Goal: Task Accomplishment & Management: Manage account settings

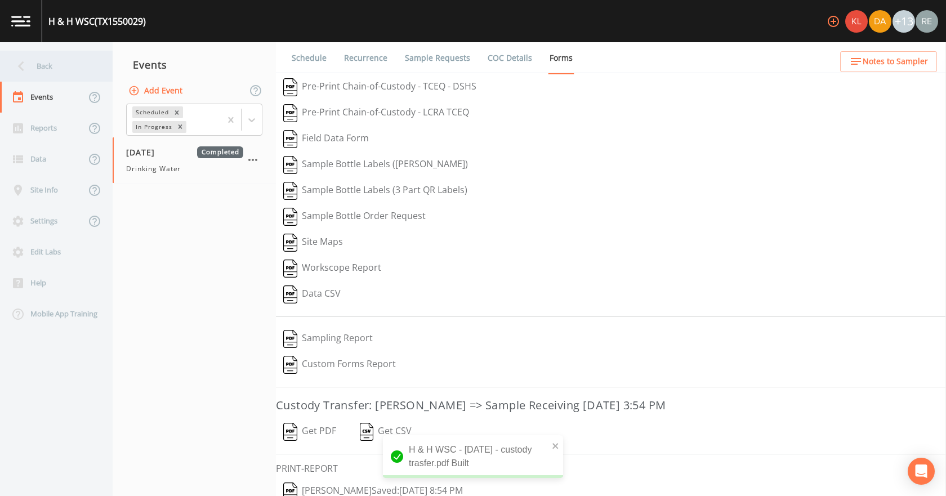
scroll to position [47, 0]
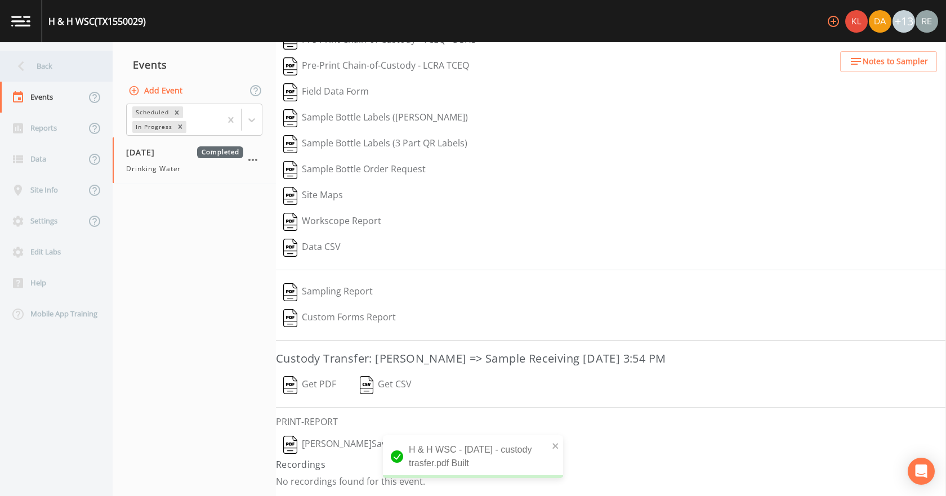
click at [77, 60] on div "Back" at bounding box center [50, 66] width 101 height 31
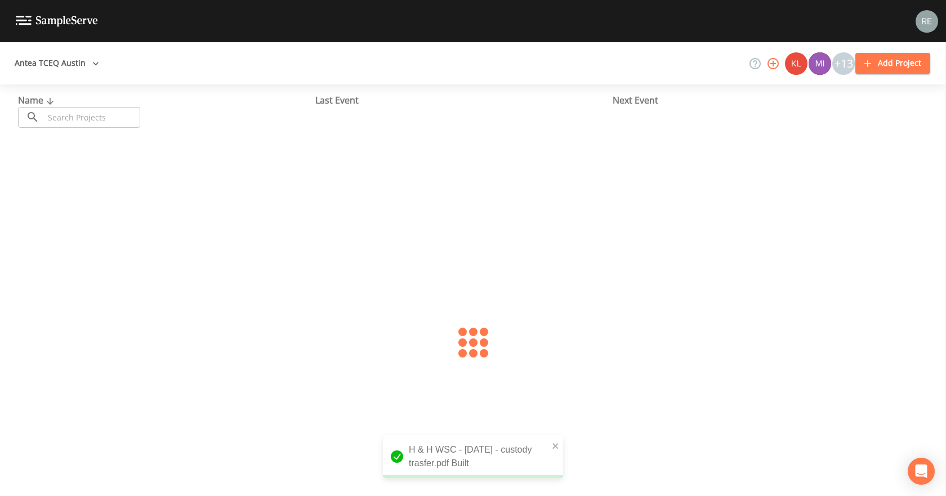
click at [86, 116] on input "text" at bounding box center [92, 117] width 96 height 21
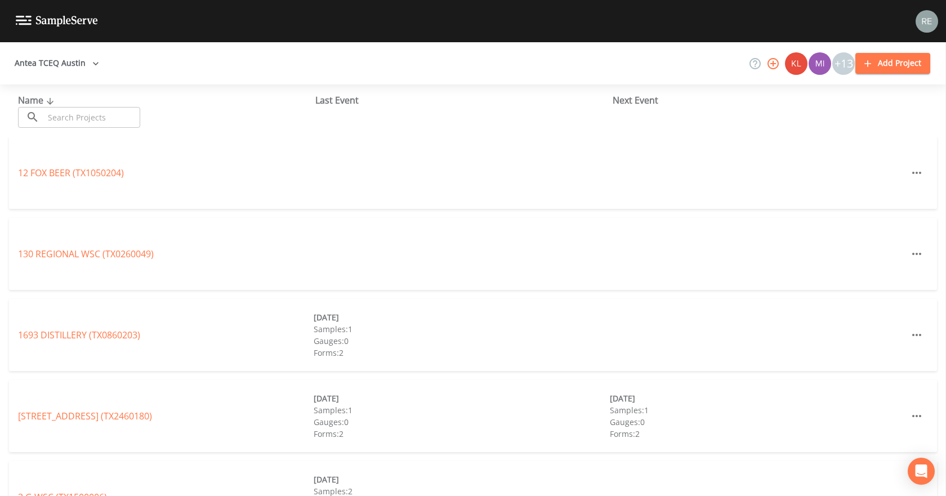
click at [87, 121] on input "text" at bounding box center [92, 117] width 96 height 21
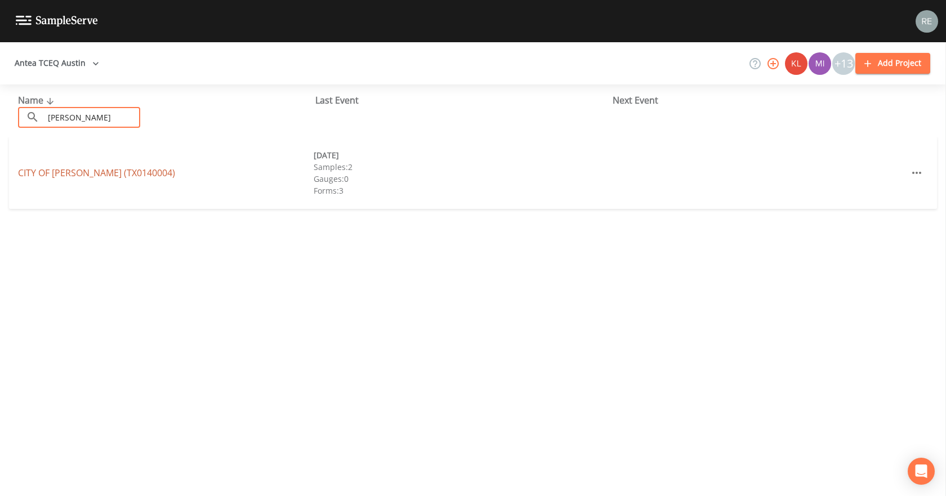
type input "[PERSON_NAME]"
click at [73, 173] on link "CITY OF [GEOGRAPHIC_DATA] ([GEOGRAPHIC_DATA])" at bounding box center [96, 173] width 157 height 12
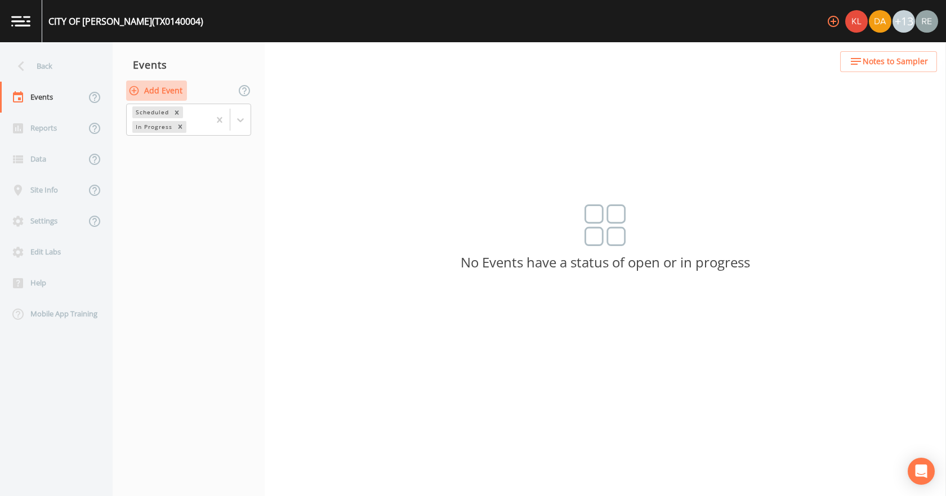
click at [149, 91] on button "Add Event" at bounding box center [156, 90] width 61 height 21
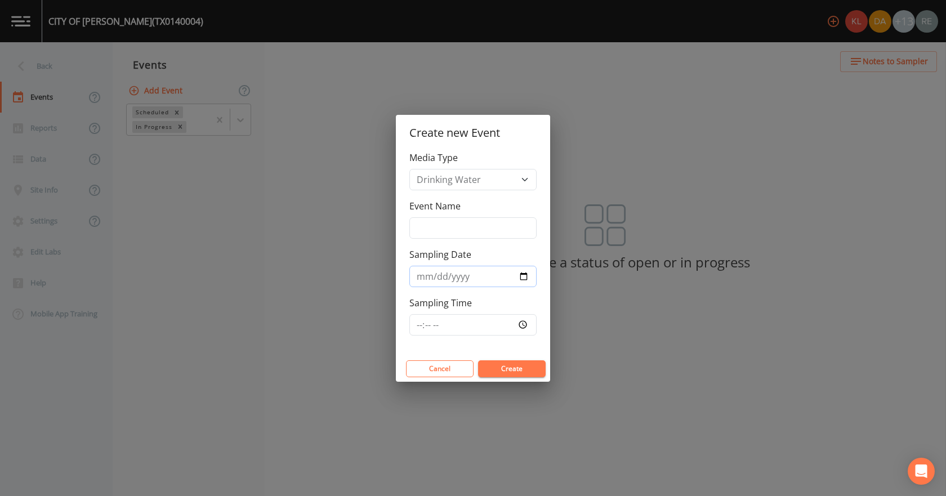
click at [527, 276] on input "Sampling Date" at bounding box center [472, 276] width 127 height 21
type input "[DATE]"
click at [492, 360] on button "Create" at bounding box center [512, 368] width 68 height 17
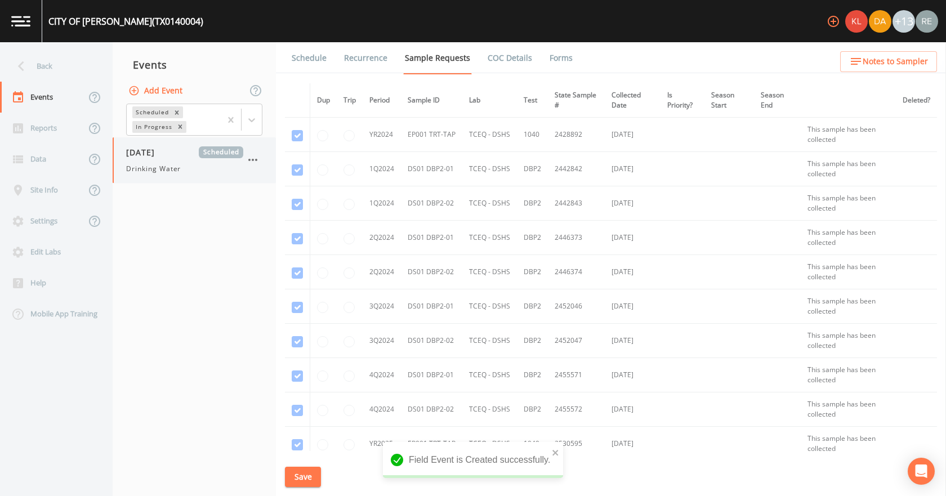
click at [161, 158] on span "[DATE]" at bounding box center [144, 152] width 37 height 12
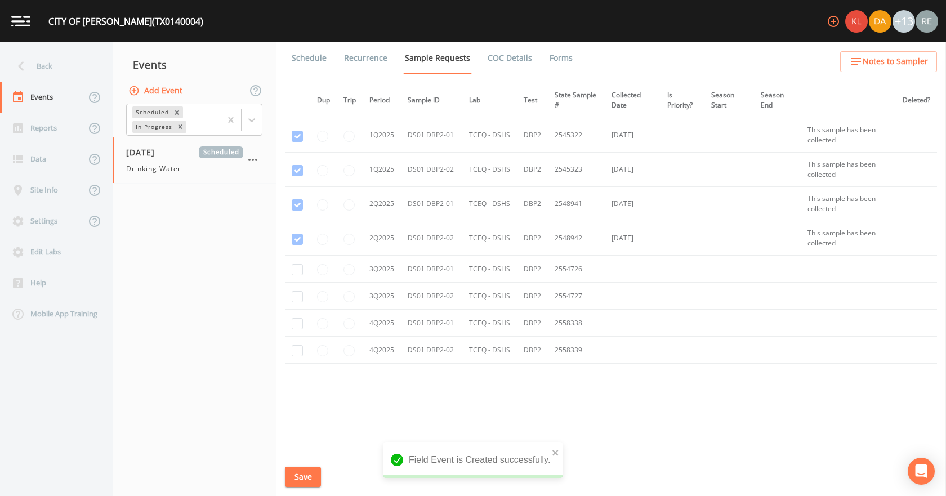
scroll to position [346, 0]
click at [290, 265] on td at bounding box center [297, 266] width 25 height 27
drag, startPoint x: 296, startPoint y: 289, endPoint x: 296, endPoint y: 276, distance: 12.9
click at [296, 288] on input "checkbox" at bounding box center [297, 293] width 11 height 11
checkbox input "true"
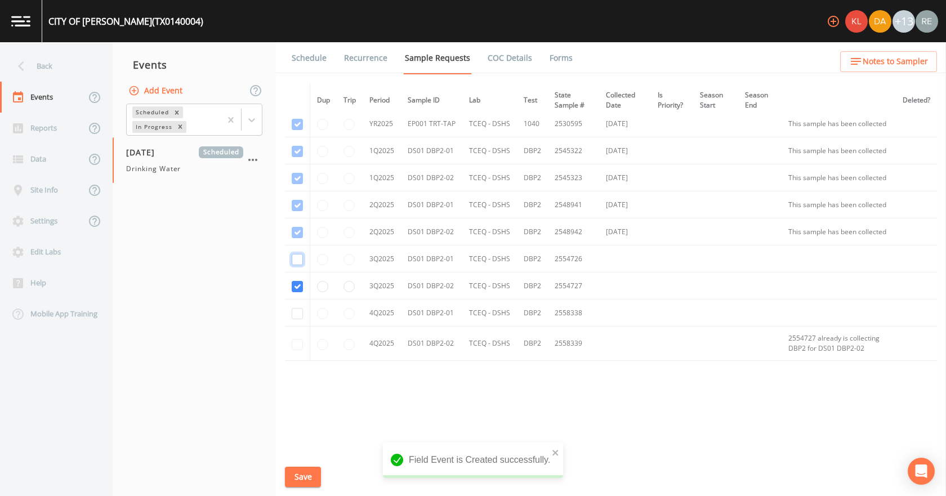
click at [297, 265] on input "checkbox" at bounding box center [297, 259] width 11 height 11
checkbox input "true"
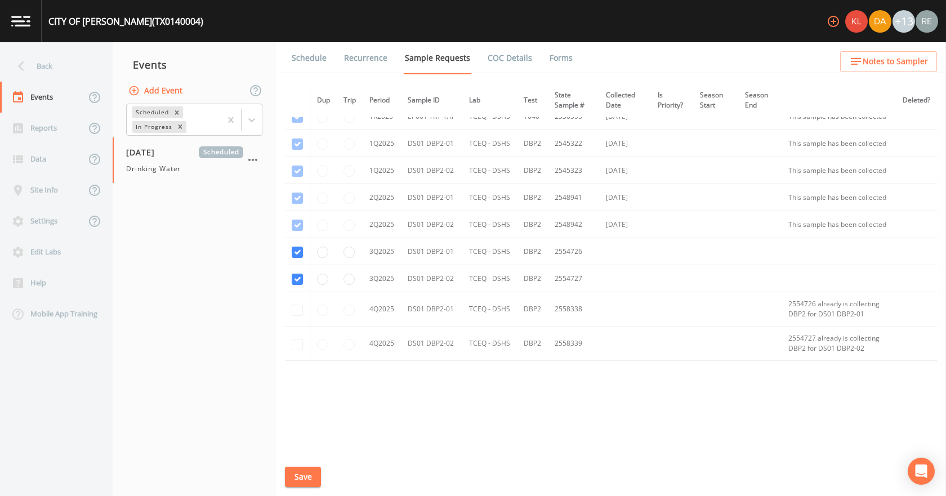
click at [299, 482] on button "Save" at bounding box center [303, 477] width 36 height 21
click at [316, 57] on link "Schedule" at bounding box center [309, 58] width 38 height 32
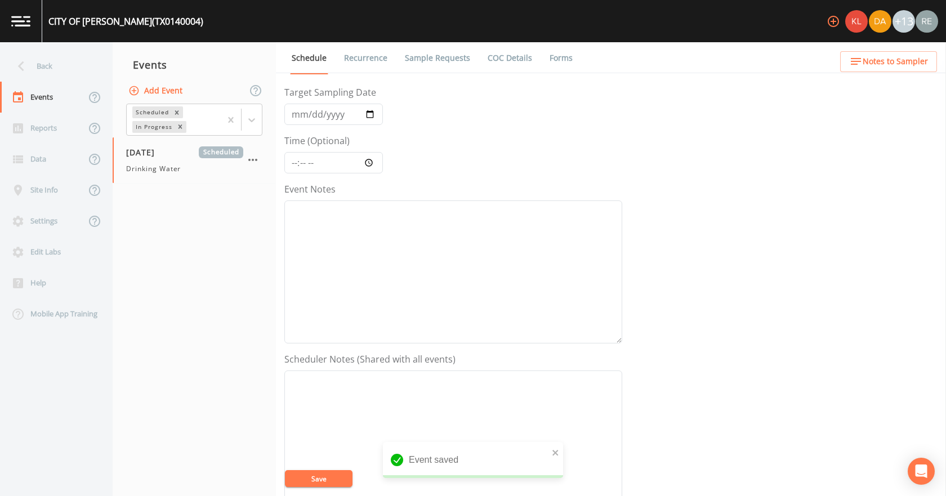
scroll to position [225, 0]
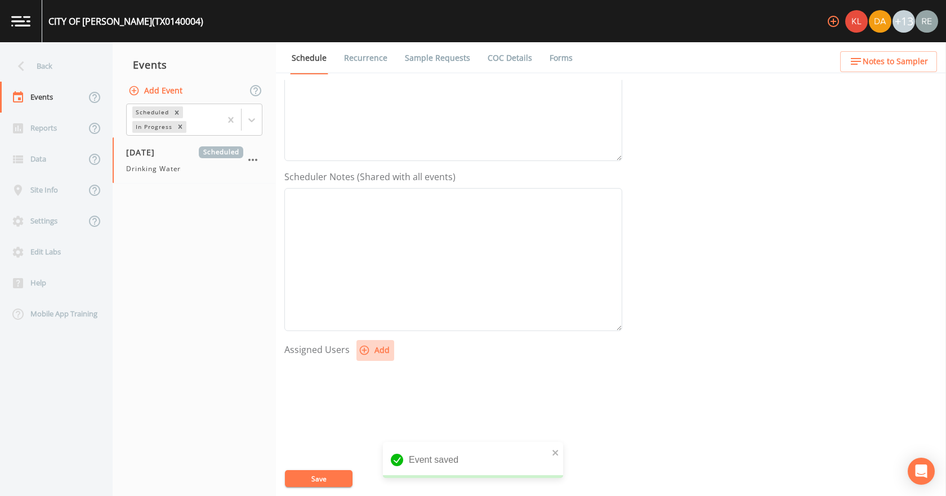
click at [374, 353] on button "Add" at bounding box center [375, 350] width 38 height 21
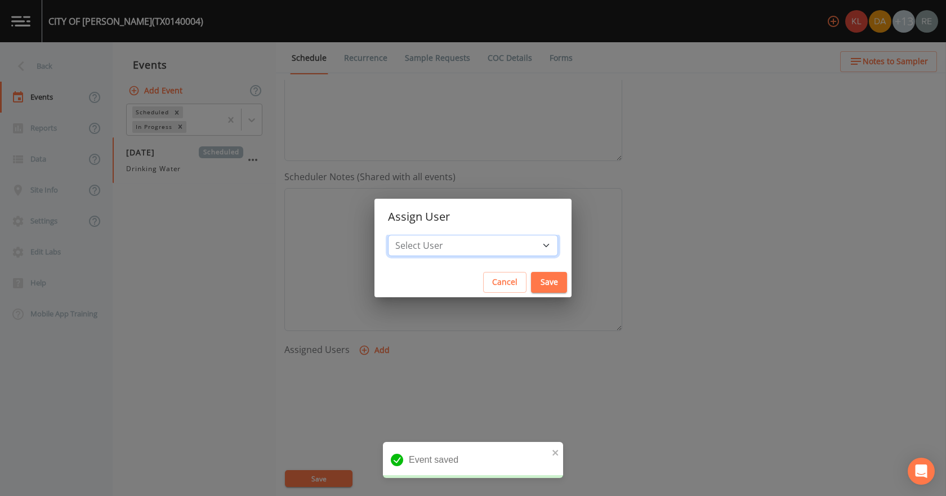
click at [444, 243] on select "Select User [PERSON_NAME] [PERSON_NAME] [PERSON_NAME] [PERSON_NAME] [PERSON_NAM…" at bounding box center [473, 245] width 170 height 21
select select "cda467bf-2385-465e-b0d0-2ef008f7967e"
click at [423, 235] on select "Select User [PERSON_NAME] [PERSON_NAME] [PERSON_NAME] [PERSON_NAME] [PERSON_NAM…" at bounding box center [473, 245] width 170 height 21
click at [531, 290] on button "Save" at bounding box center [549, 282] width 36 height 21
select select
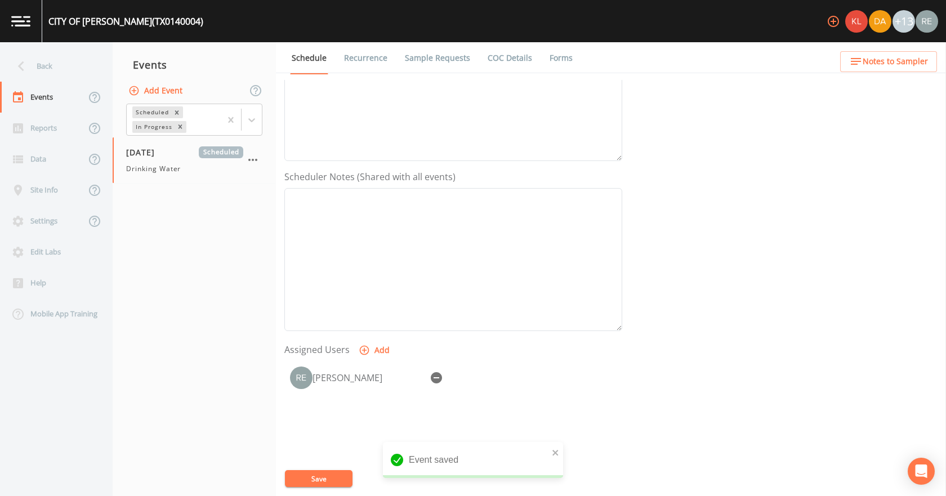
click at [337, 483] on button "Save" at bounding box center [319, 478] width 68 height 17
click at [49, 65] on div "Back" at bounding box center [50, 66] width 101 height 31
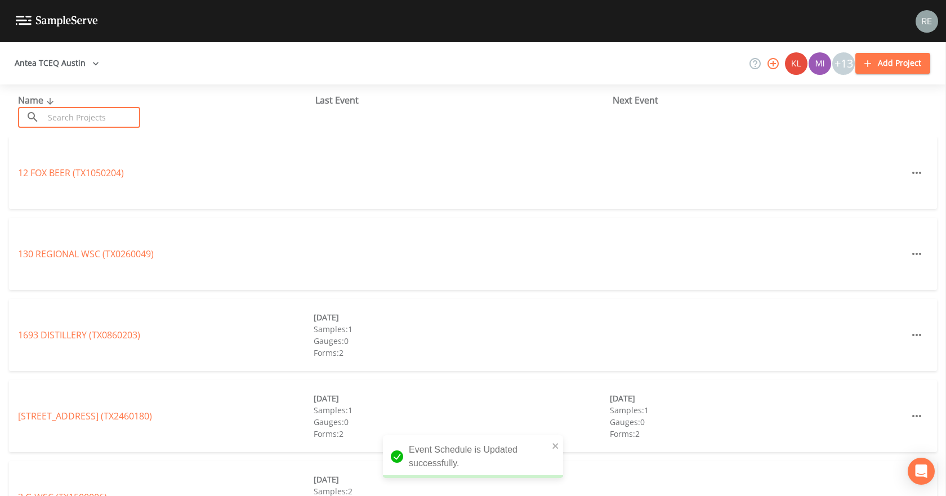
click at [64, 120] on input "text" at bounding box center [92, 117] width 96 height 21
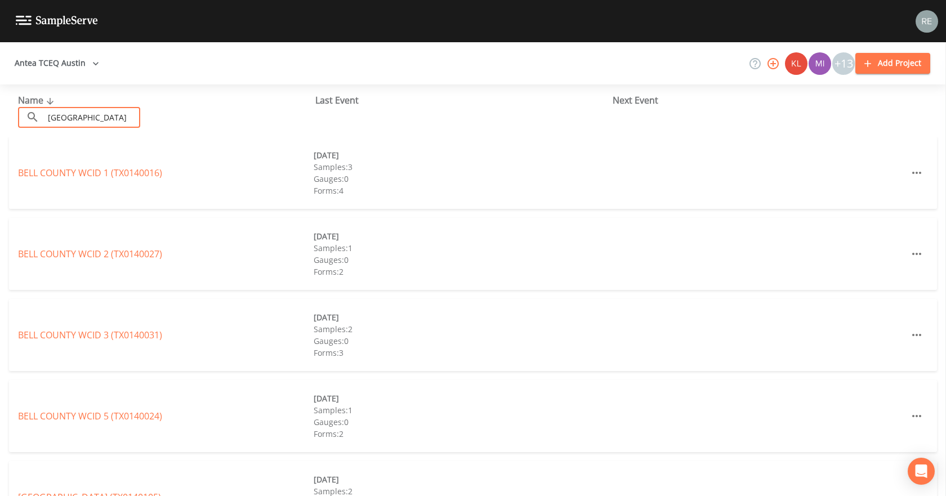
type input "[GEOGRAPHIC_DATA]"
click at [36, 305] on div "BELL COUNTY WCID 3 (TX0140031) [DATE] Samples: 2 Gauges: 0 Forms: 3" at bounding box center [473, 335] width 928 height 72
click at [70, 168] on link "BELL COUNTY WCID 1 (TX0140016)" at bounding box center [90, 173] width 144 height 12
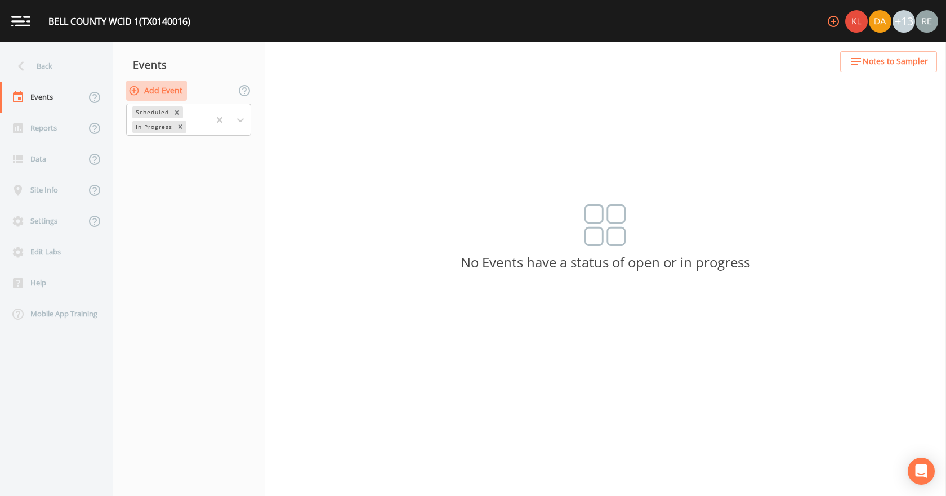
click at [148, 88] on button "Add Event" at bounding box center [156, 90] width 61 height 21
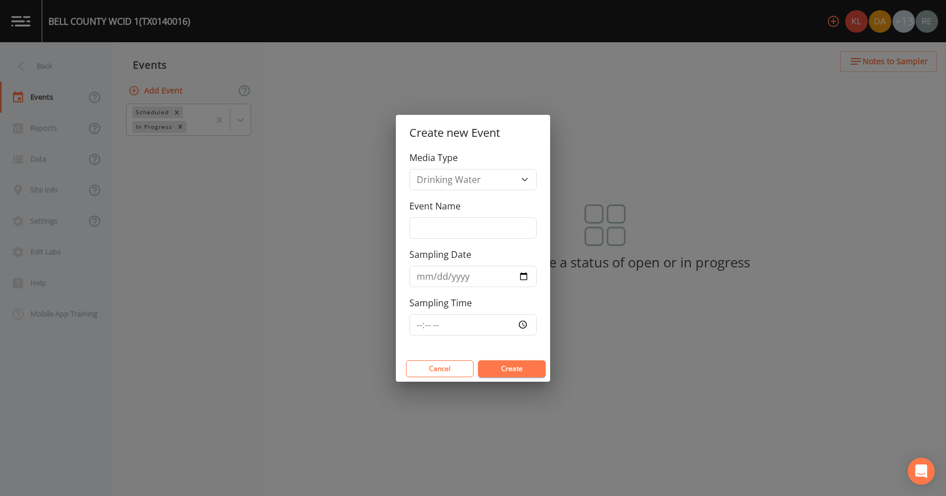
click at [167, 221] on div "Create new Event Media Type Drinking Water Event Name Sampling Date Sampling Ti…" at bounding box center [473, 248] width 946 height 496
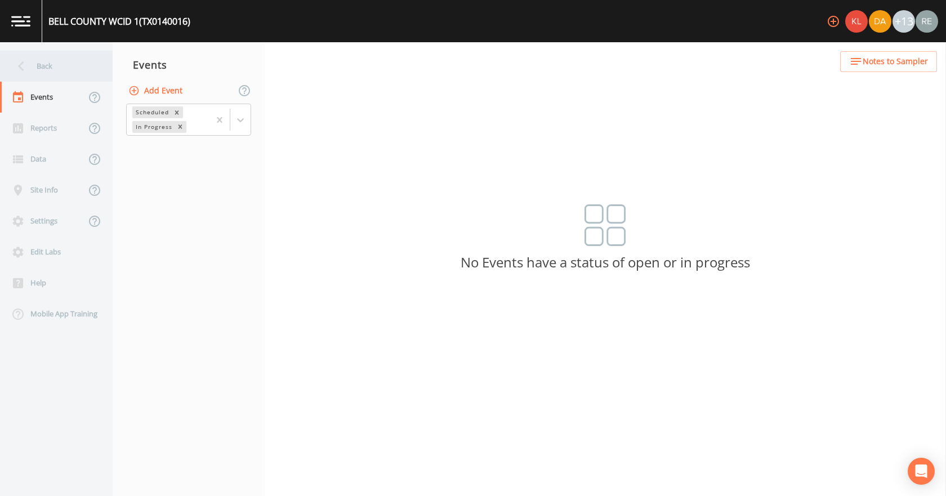
click at [53, 69] on div "Back" at bounding box center [50, 66] width 101 height 31
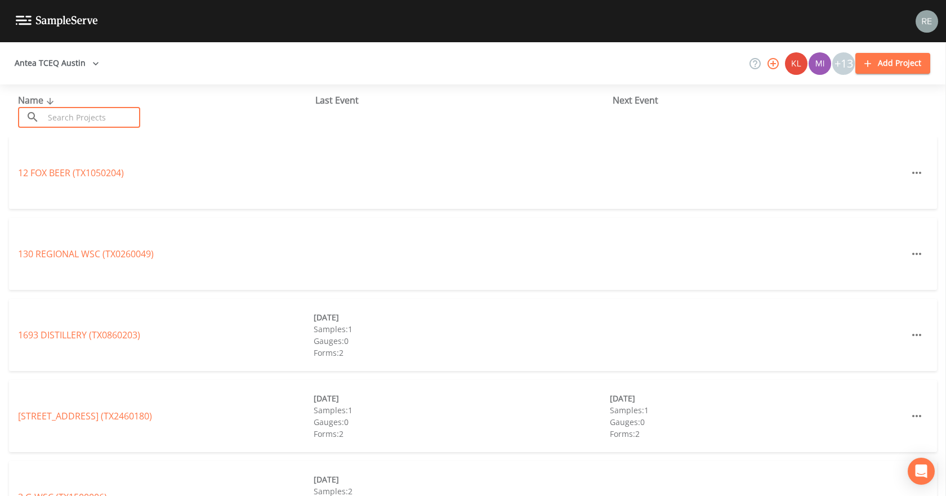
click at [79, 107] on input "text" at bounding box center [92, 117] width 96 height 21
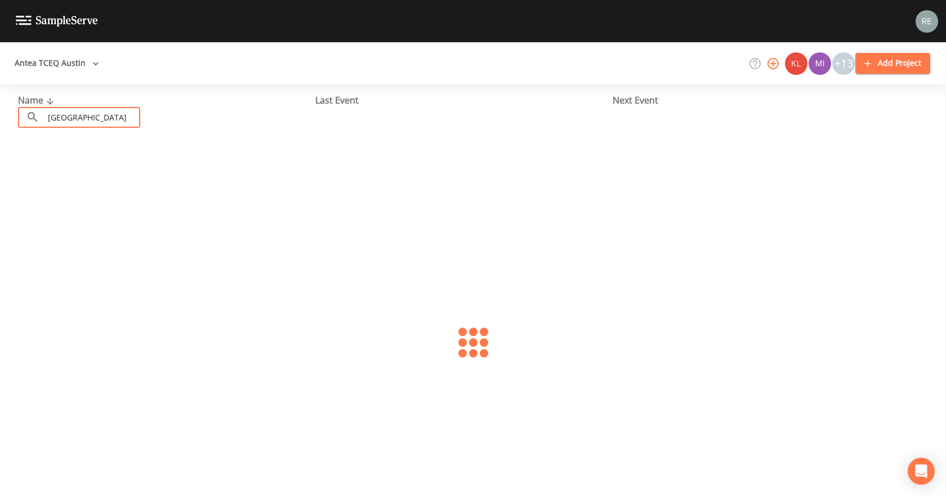
type input "bell county wcid 2"
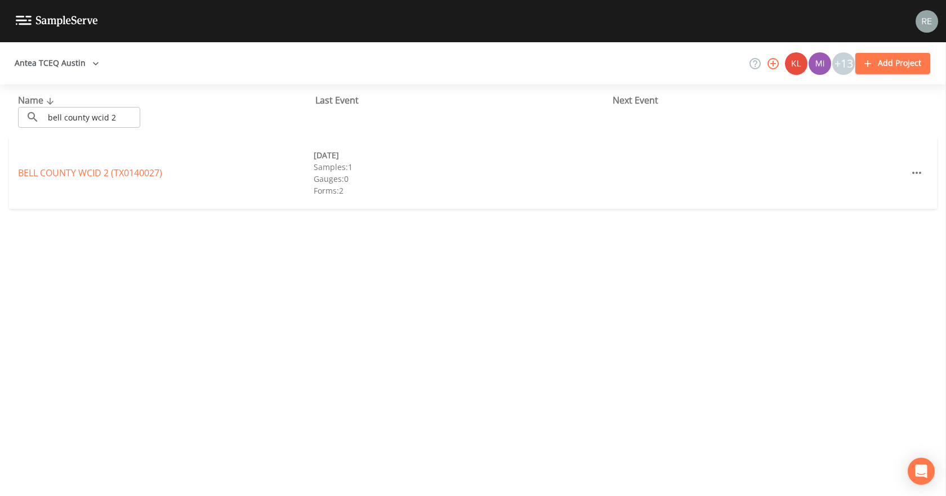
click at [128, 167] on link "BELL COUNTY WCID 2 (TX0140027)" at bounding box center [90, 173] width 144 height 12
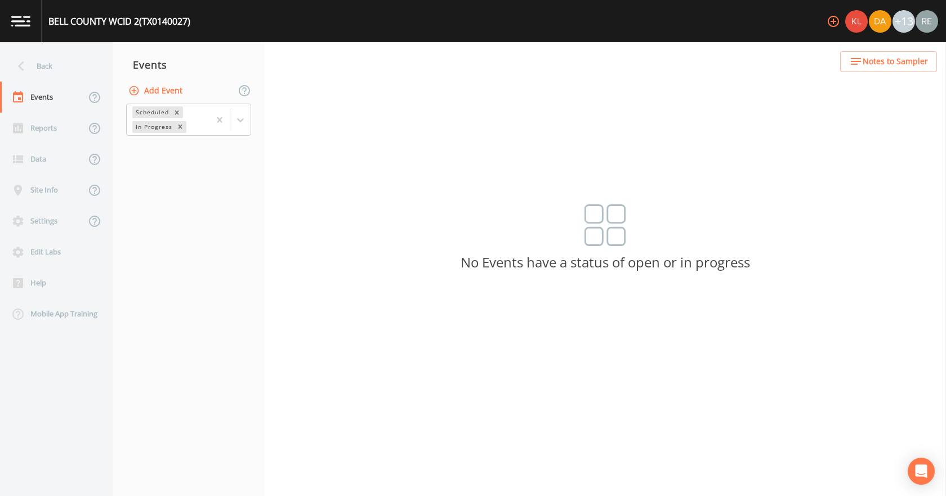
click at [154, 79] on div "Add Event" at bounding box center [189, 91] width 152 height 24
click at [154, 82] on button "Add Event" at bounding box center [156, 90] width 61 height 21
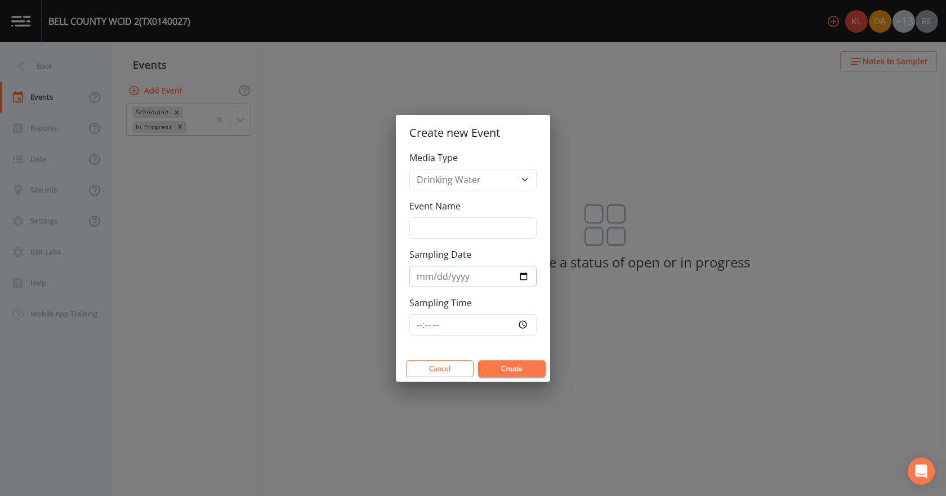
click at [525, 279] on input "Sampling Date" at bounding box center [472, 276] width 127 height 21
type input "[DATE]"
click at [496, 372] on button "Create" at bounding box center [512, 368] width 68 height 17
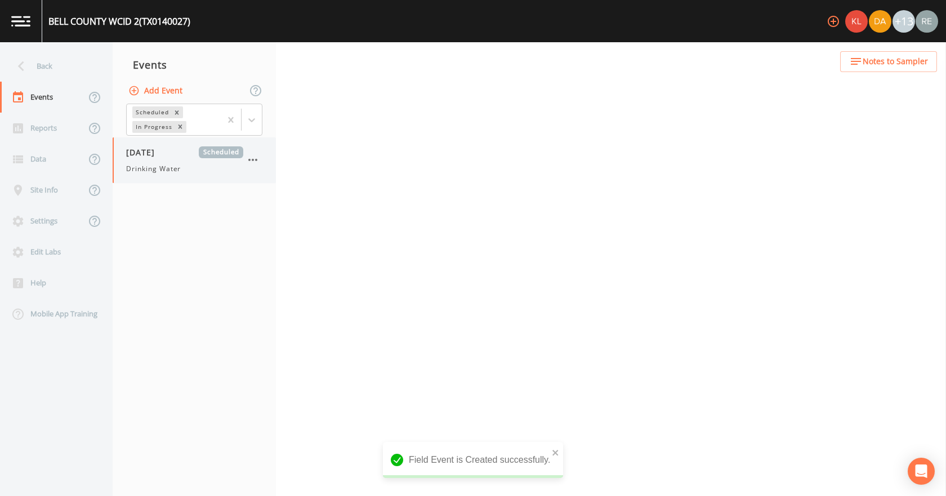
click at [172, 173] on span "Drinking Water" at bounding box center [153, 169] width 55 height 10
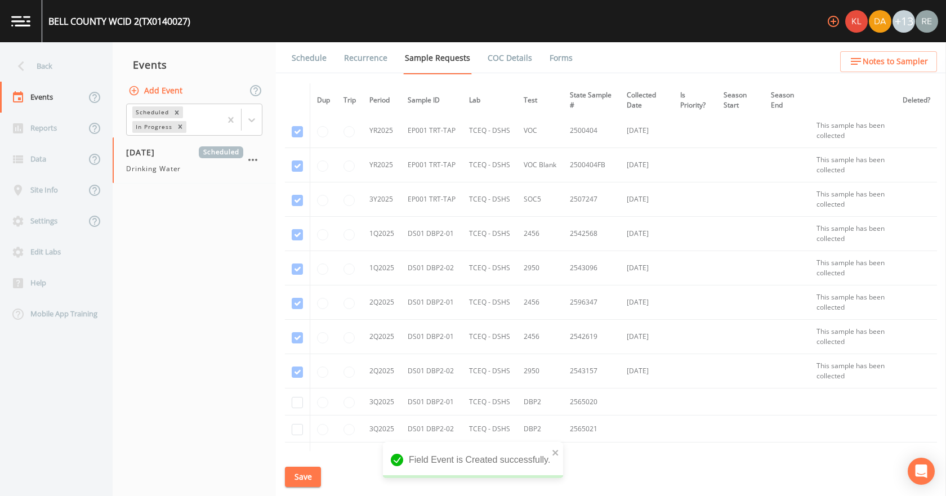
scroll to position [586, 0]
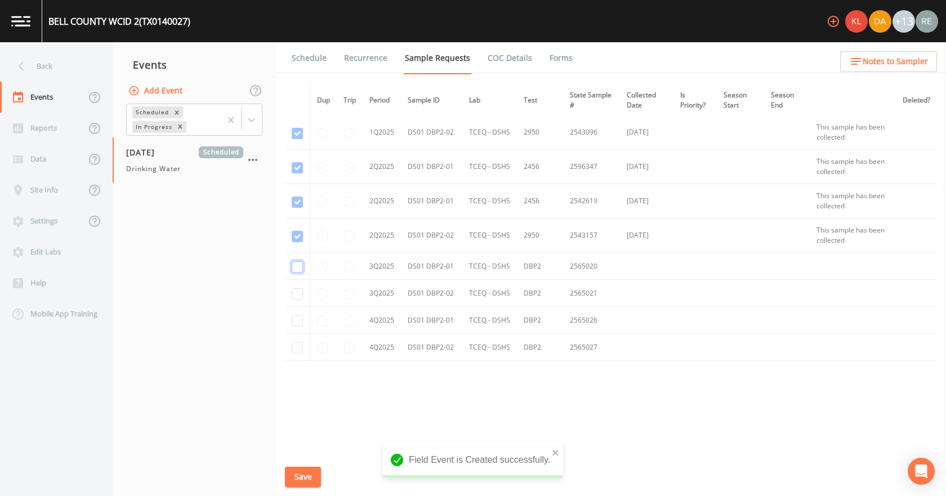
click at [295, 268] on input "checkbox" at bounding box center [297, 266] width 11 height 11
checkbox input "true"
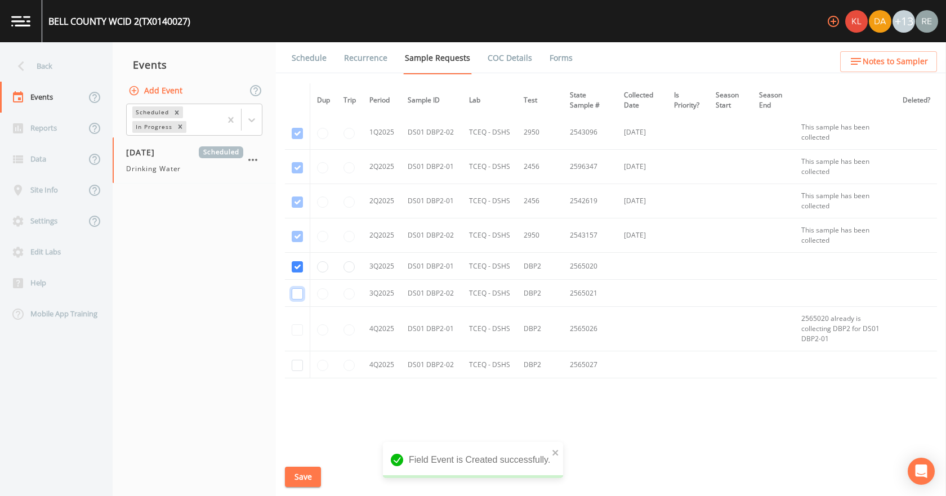
click at [299, 297] on input "checkbox" at bounding box center [297, 293] width 11 height 11
checkbox input "true"
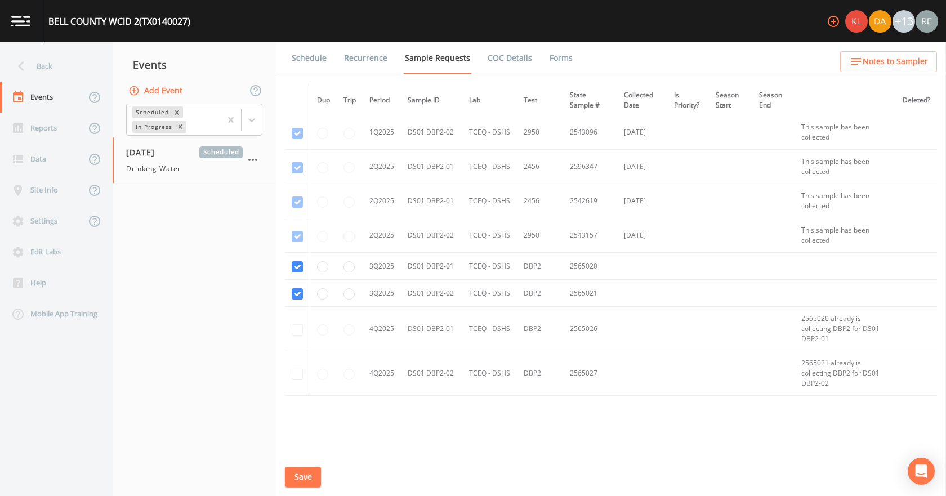
click at [309, 473] on button "Save" at bounding box center [303, 477] width 36 height 21
click at [8, 62] on div "Back" at bounding box center [50, 66] width 101 height 31
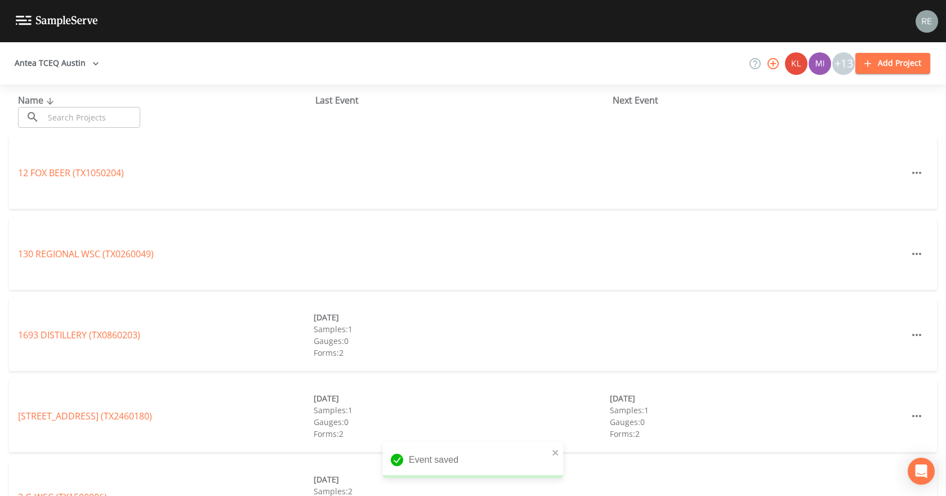
click at [52, 116] on input "text" at bounding box center [92, 117] width 96 height 21
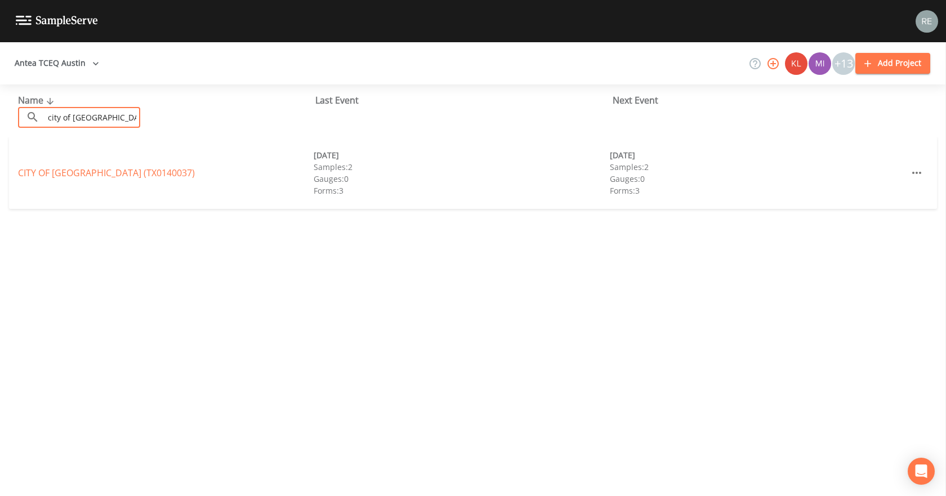
type input "city of [GEOGRAPHIC_DATA]"
click at [65, 175] on link "CITY OF [GEOGRAPHIC_DATA] (TX0140037)" at bounding box center [106, 173] width 177 height 12
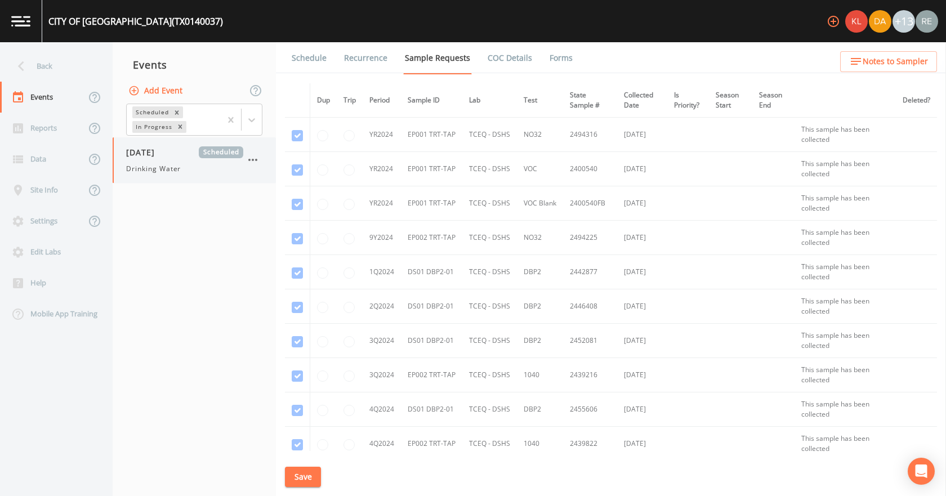
click at [147, 159] on div "[DATE] Scheduled Drinking Water" at bounding box center [184, 160] width 117 height 28
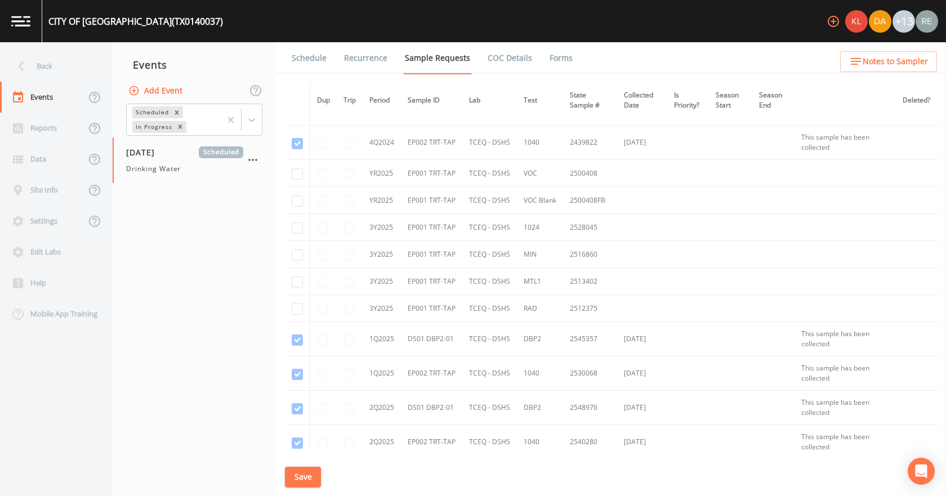
scroll to position [281, 0]
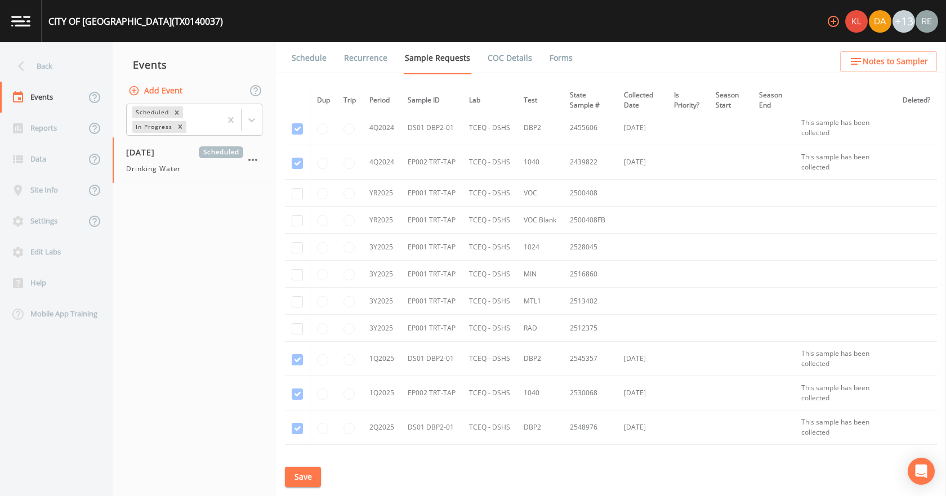
click at [306, 481] on button "Save" at bounding box center [303, 477] width 36 height 21
click at [294, 54] on link "Schedule" at bounding box center [309, 58] width 38 height 32
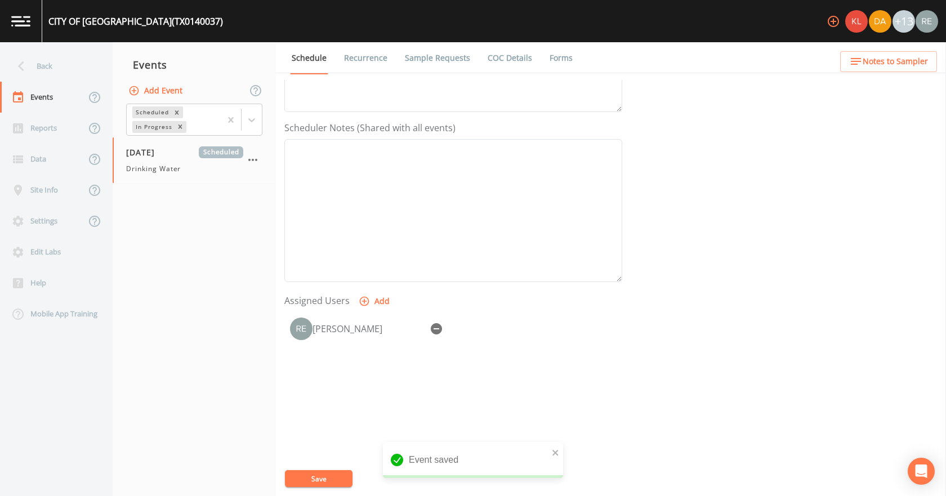
scroll to position [281, 0]
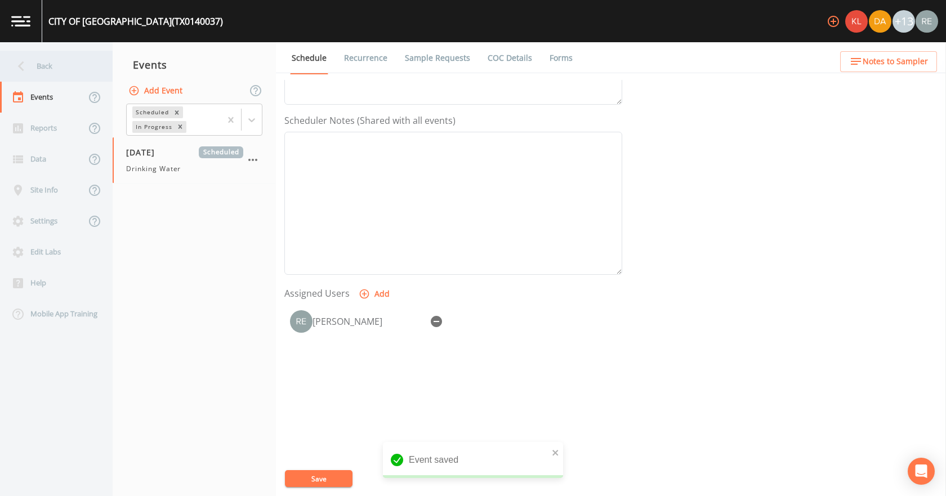
click at [55, 60] on div "Back" at bounding box center [50, 66] width 101 height 31
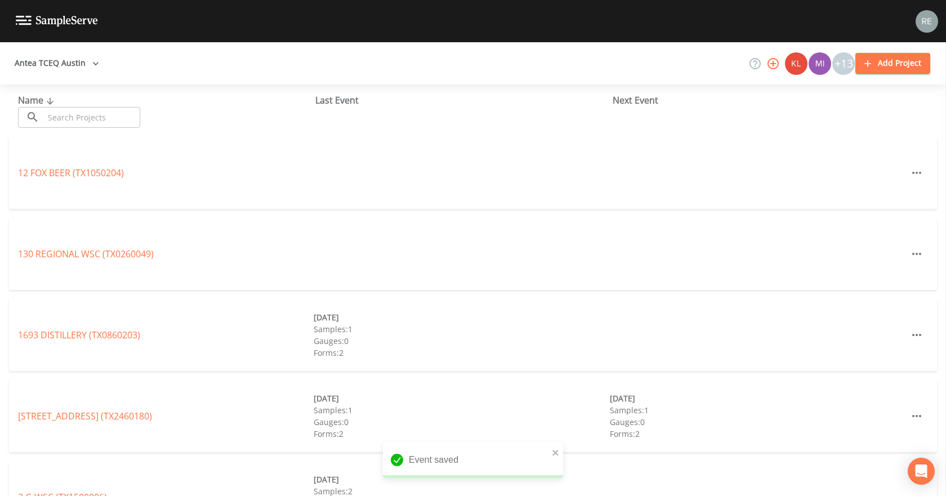
click at [50, 120] on input "text" at bounding box center [92, 117] width 96 height 21
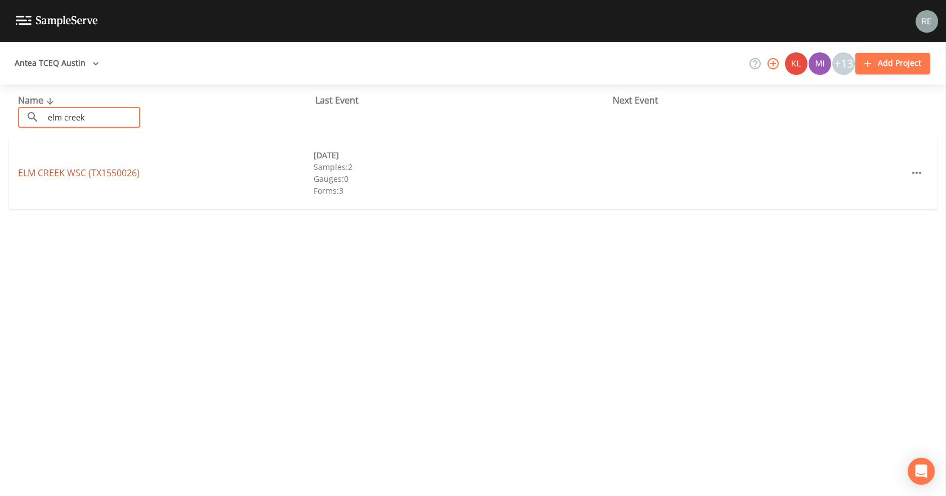
type input "elm creek"
click at [53, 169] on link "[GEOGRAPHIC_DATA] (TX1550026)" at bounding box center [79, 173] width 122 height 12
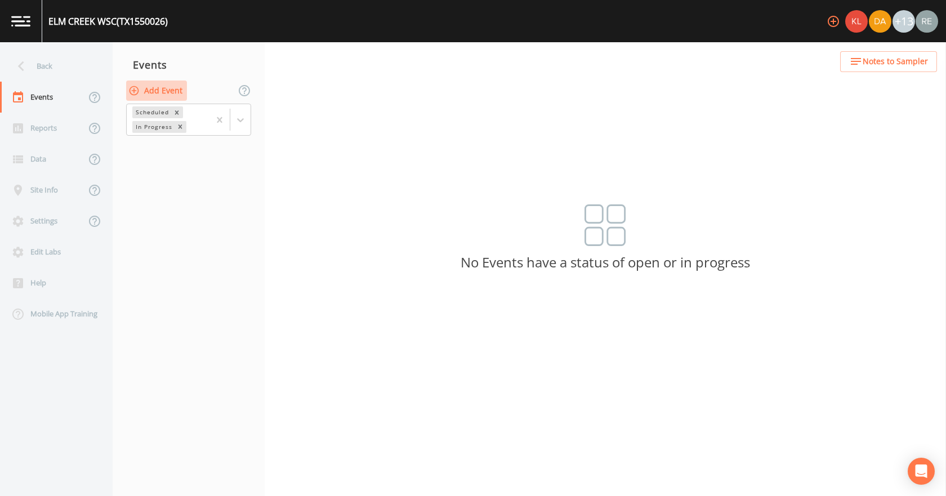
click at [147, 91] on button "Add Event" at bounding box center [156, 90] width 61 height 21
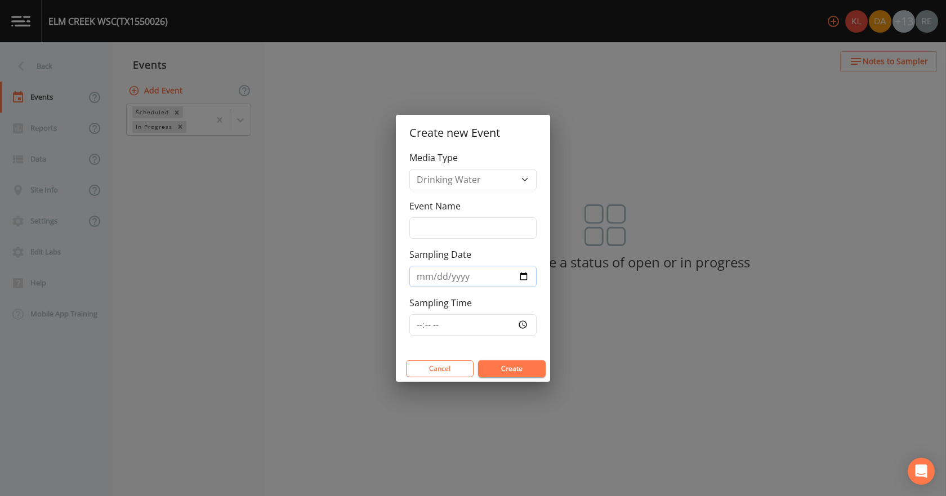
click at [524, 276] on input "Sampling Date" at bounding box center [472, 276] width 127 height 21
type input "[DATE]"
click at [489, 366] on button "Create" at bounding box center [512, 368] width 68 height 17
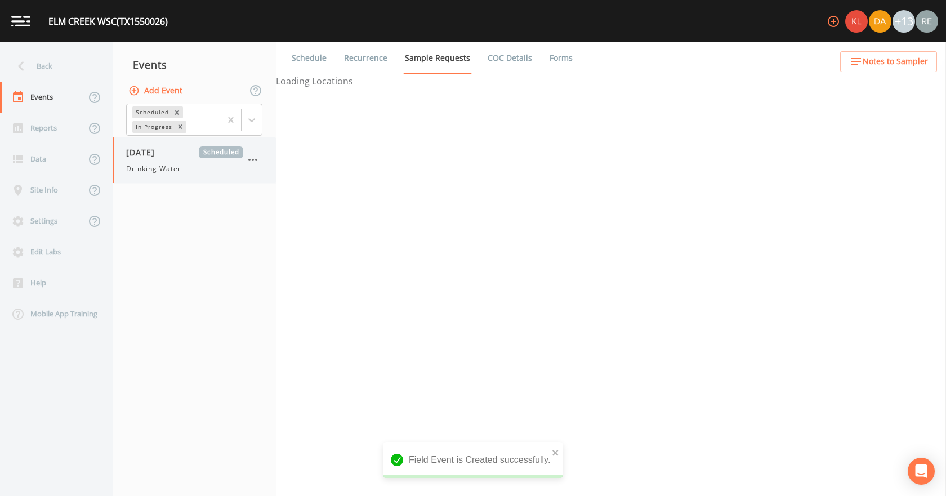
click at [146, 168] on span "Drinking Water" at bounding box center [153, 169] width 55 height 10
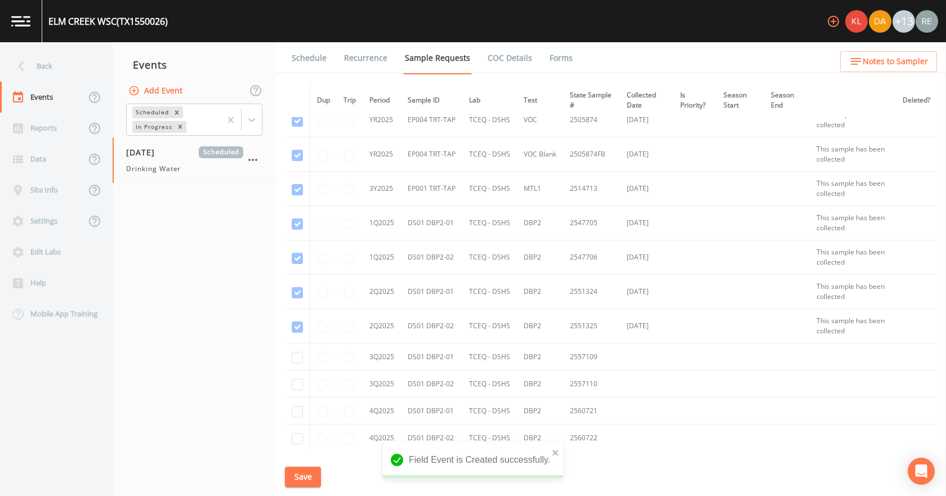
scroll to position [1273, 0]
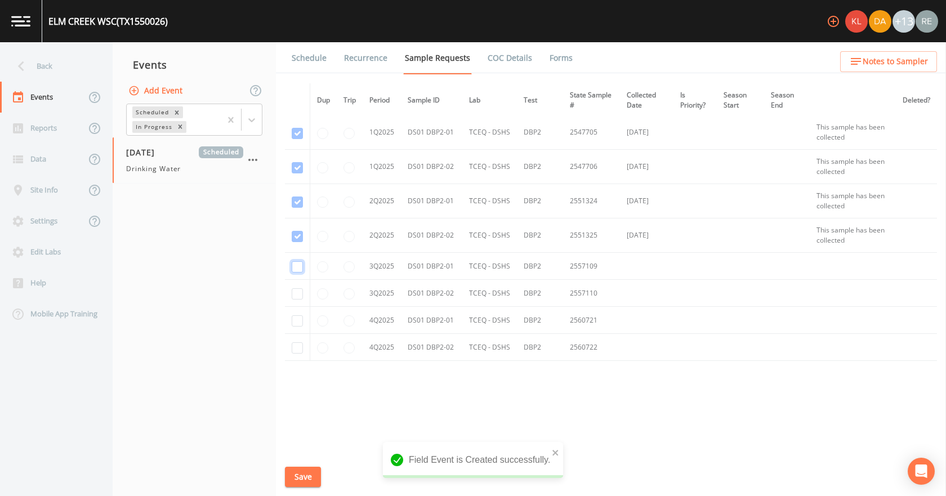
click at [301, 270] on input "checkbox" at bounding box center [297, 266] width 11 height 11
checkbox input "true"
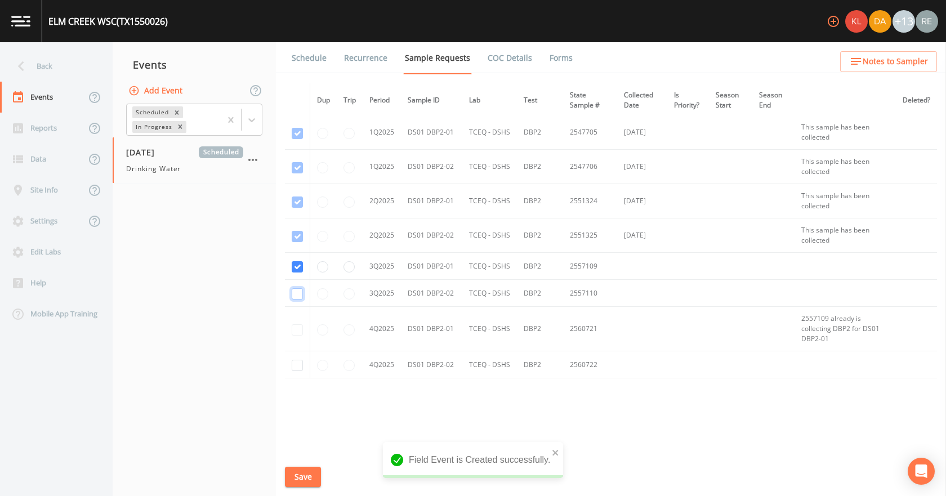
click at [297, 292] on input "checkbox" at bounding box center [297, 293] width 11 height 11
checkbox input "true"
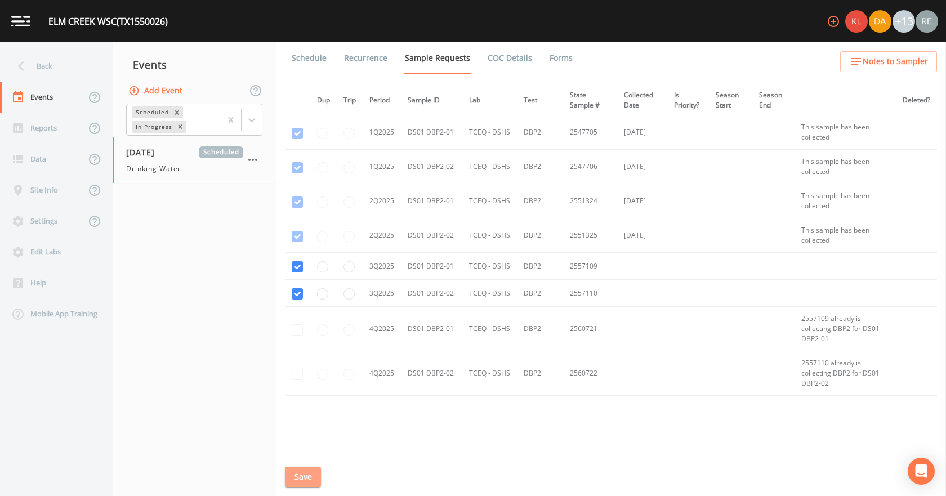
click at [292, 467] on button "Save" at bounding box center [303, 477] width 36 height 21
click at [309, 65] on link "Schedule" at bounding box center [309, 58] width 38 height 32
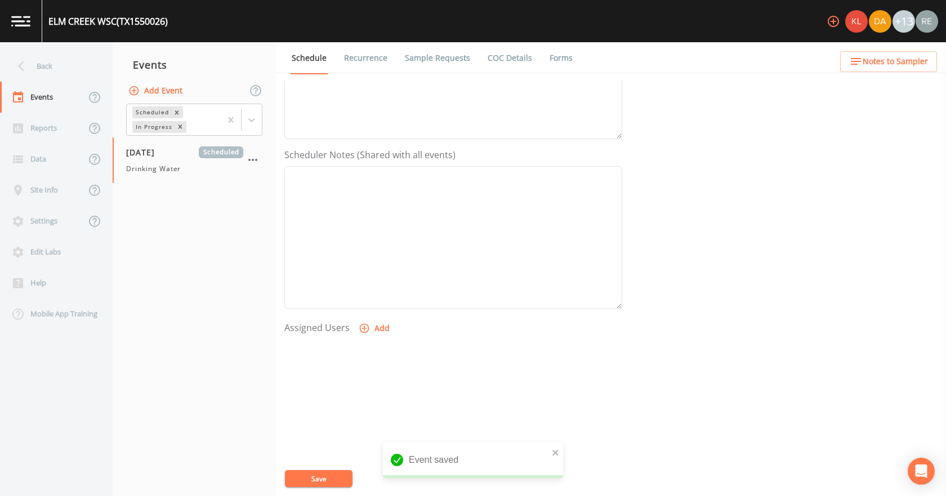
scroll to position [298, 0]
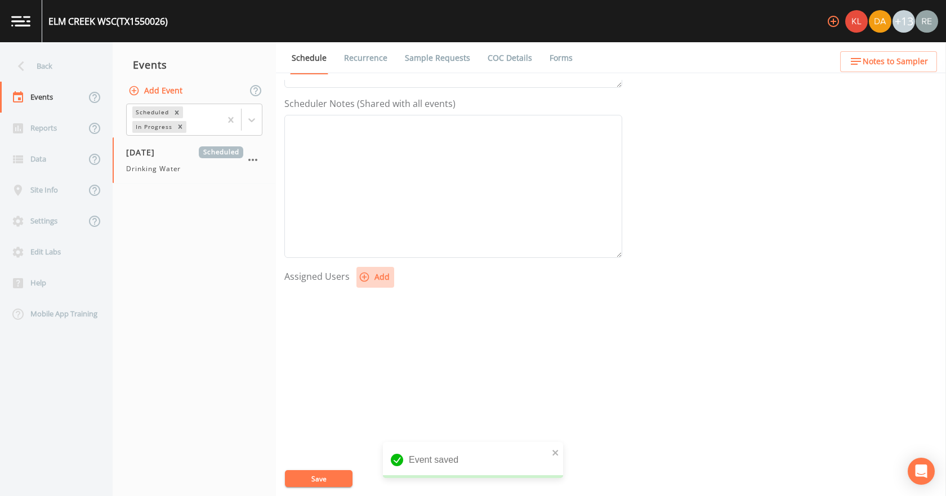
click at [380, 280] on button "Add" at bounding box center [375, 277] width 38 height 21
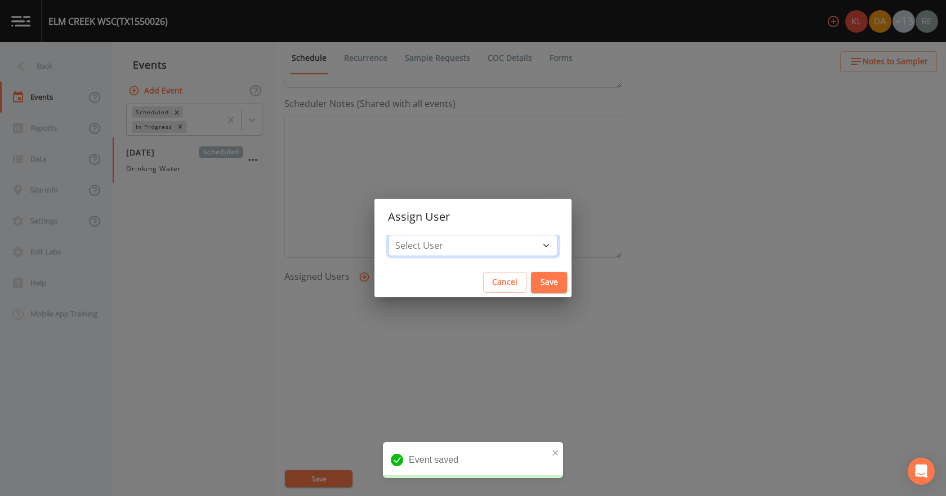
drag, startPoint x: 460, startPoint y: 244, endPoint x: 460, endPoint y: 236, distance: 8.5
click at [460, 244] on select "Select User [PERSON_NAME] [PERSON_NAME] [PERSON_NAME] [PERSON_NAME] [PERSON_NAM…" at bounding box center [473, 245] width 170 height 21
select select "cda467bf-2385-465e-b0d0-2ef008f7967e"
click at [423, 235] on select "Select User [PERSON_NAME] [PERSON_NAME] [PERSON_NAME] [PERSON_NAME] [PERSON_NAM…" at bounding box center [473, 245] width 170 height 21
drag, startPoint x: 507, startPoint y: 279, endPoint x: 409, endPoint y: 424, distance: 175.2
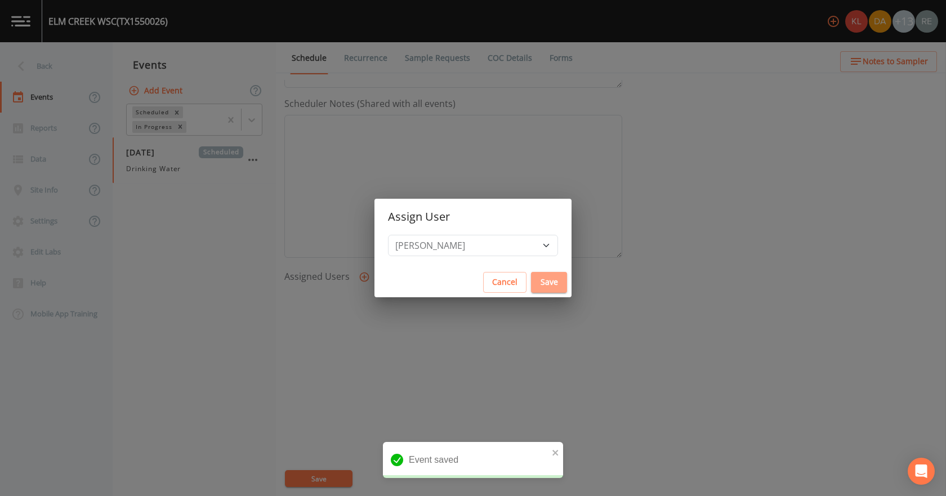
click at [531, 284] on button "Save" at bounding box center [549, 282] width 36 height 21
select select
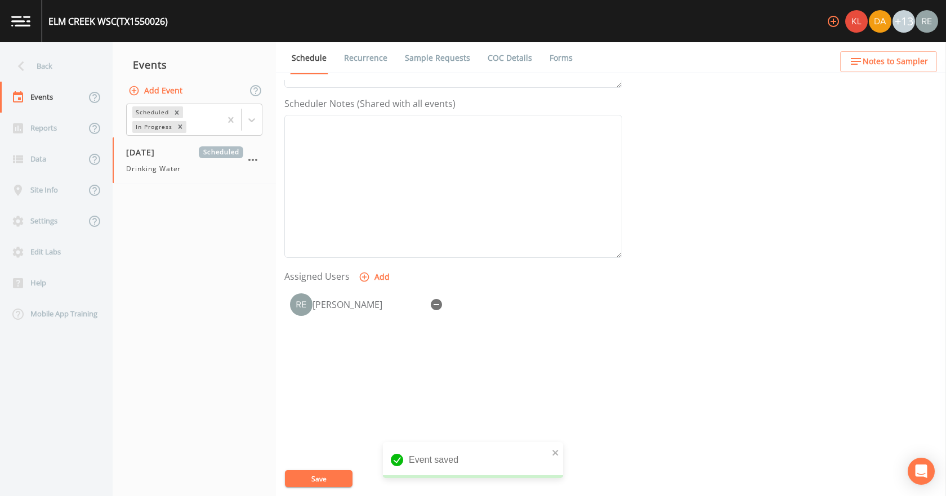
click at [327, 478] on button "Save" at bounding box center [319, 478] width 68 height 17
click at [59, 73] on div "Back" at bounding box center [50, 66] width 101 height 31
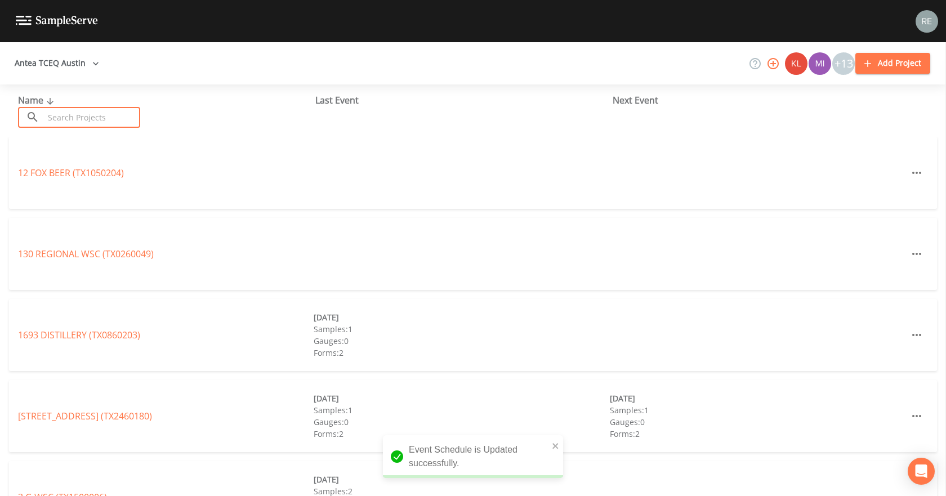
click at [66, 115] on input "text" at bounding box center [92, 117] width 96 height 21
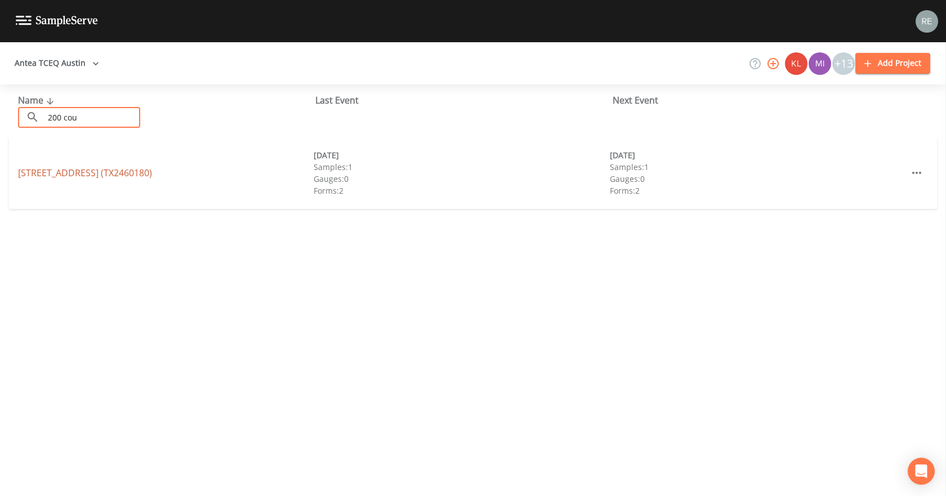
type input "200 cou"
click at [74, 175] on link "[STREET_ADDRESS] (TX2460180)" at bounding box center [85, 173] width 134 height 12
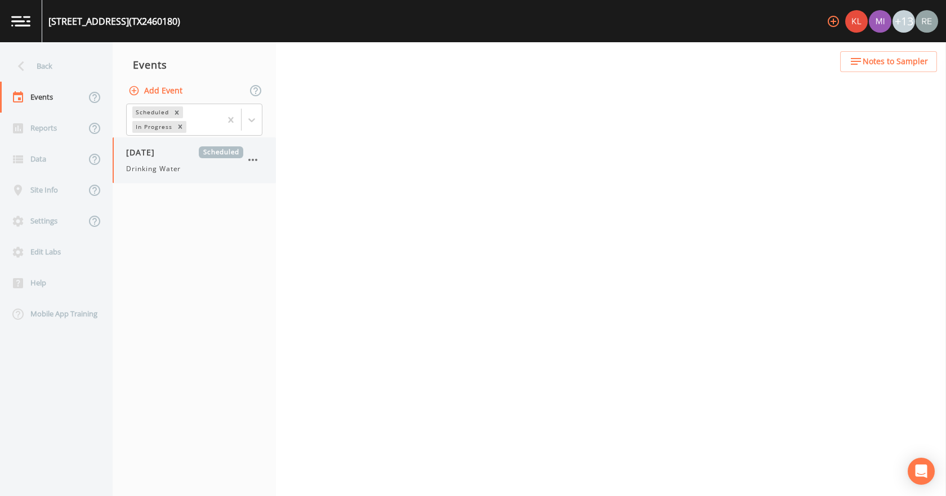
click at [136, 164] on span "Drinking Water" at bounding box center [153, 169] width 55 height 10
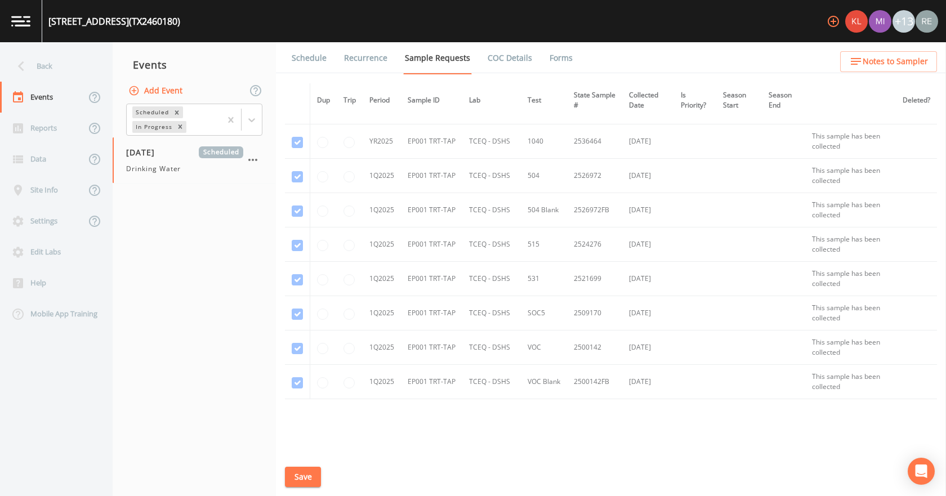
scroll to position [1198, 0]
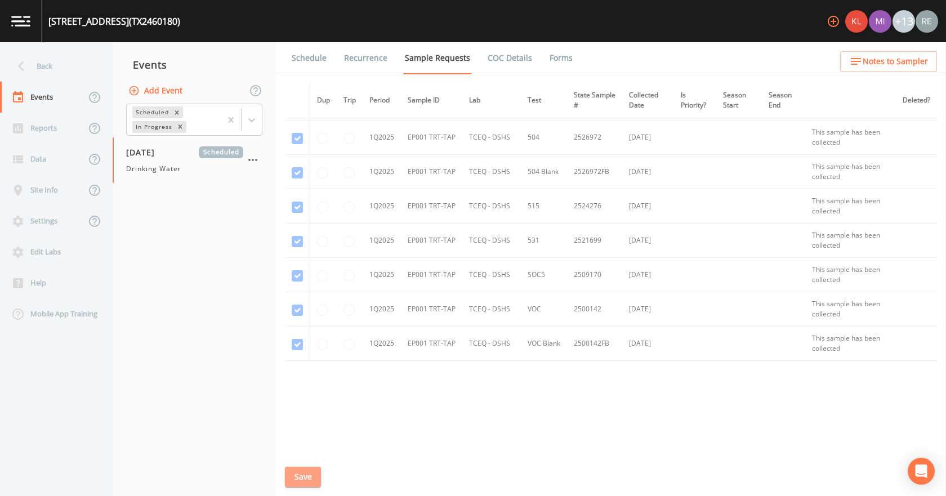
drag, startPoint x: 305, startPoint y: 472, endPoint x: 334, endPoint y: 187, distance: 286.3
click at [305, 468] on button "Save" at bounding box center [303, 477] width 36 height 21
click at [319, 60] on link "Schedule" at bounding box center [309, 58] width 38 height 32
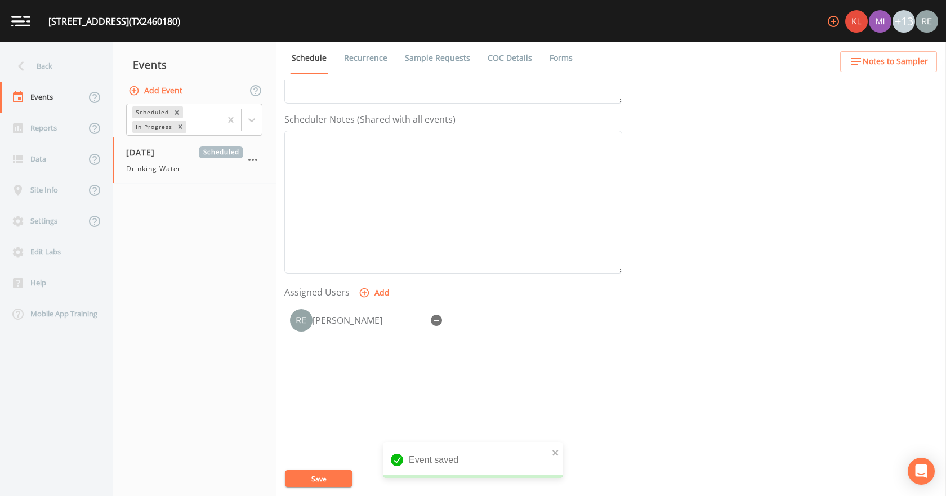
scroll to position [298, 0]
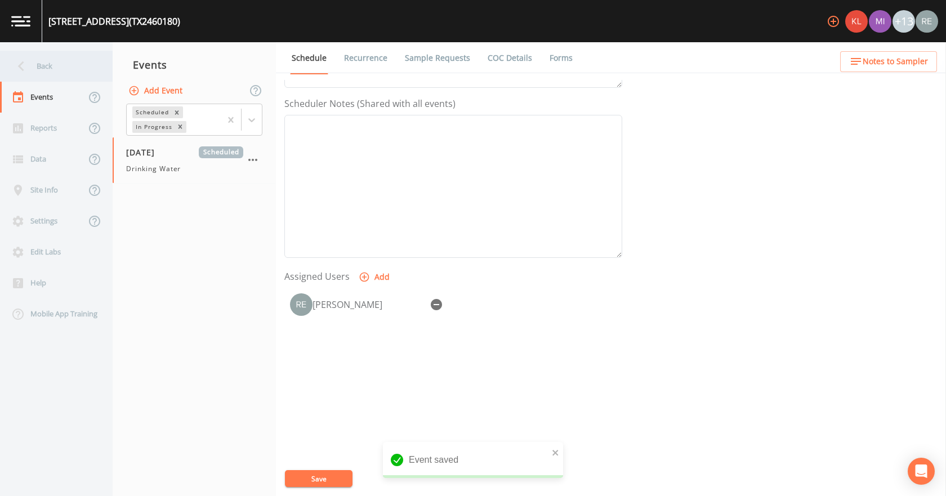
click at [48, 76] on div "Back" at bounding box center [50, 66] width 101 height 31
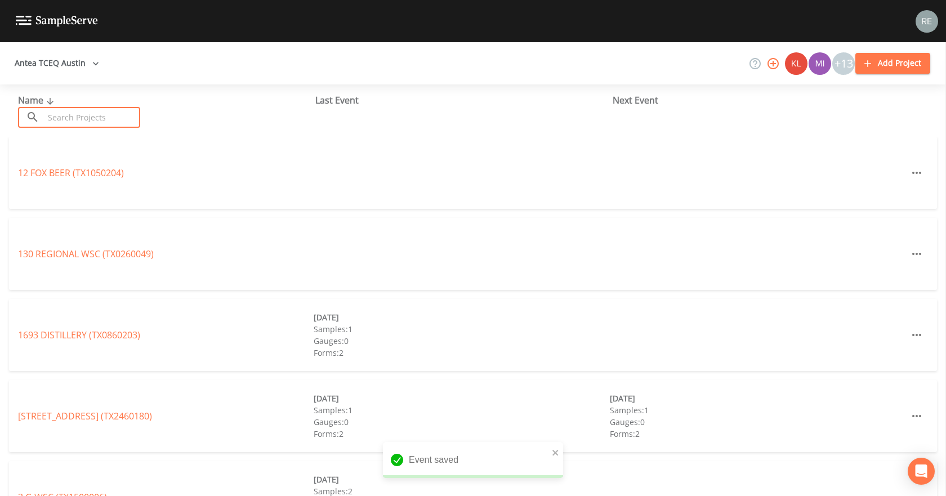
click at [60, 119] on input "text" at bounding box center [92, 117] width 96 height 21
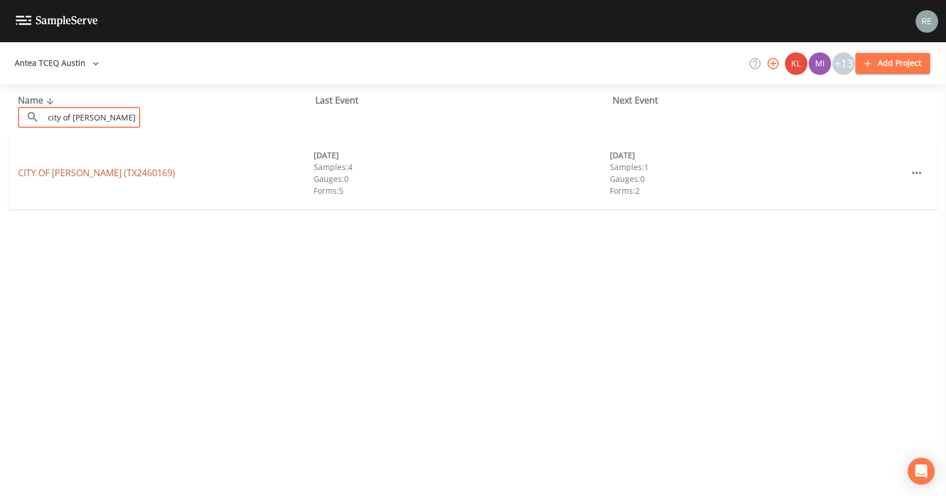
type input "city of [PERSON_NAME]"
click at [75, 173] on link "CITY OF [GEOGRAPHIC_DATA] (TX2460169)" at bounding box center [96, 173] width 157 height 12
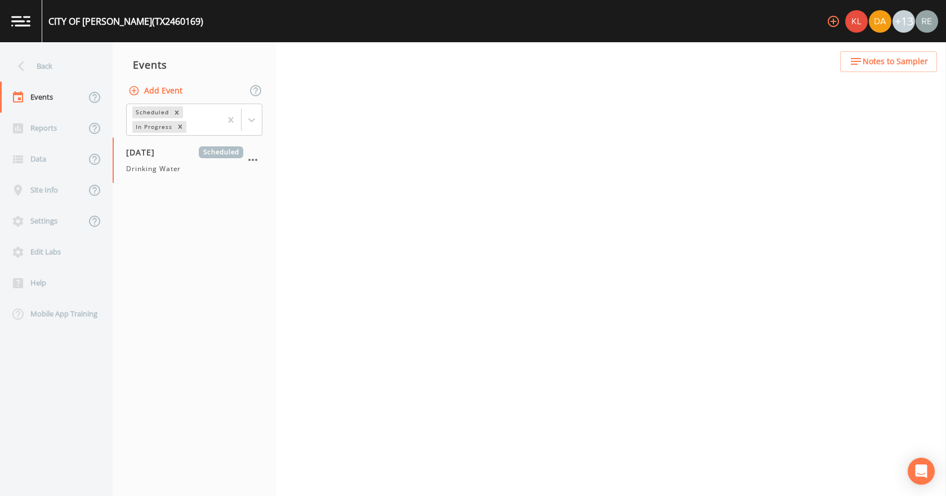
click at [180, 176] on div "[DATE] Scheduled Drinking Water" at bounding box center [194, 160] width 163 height 46
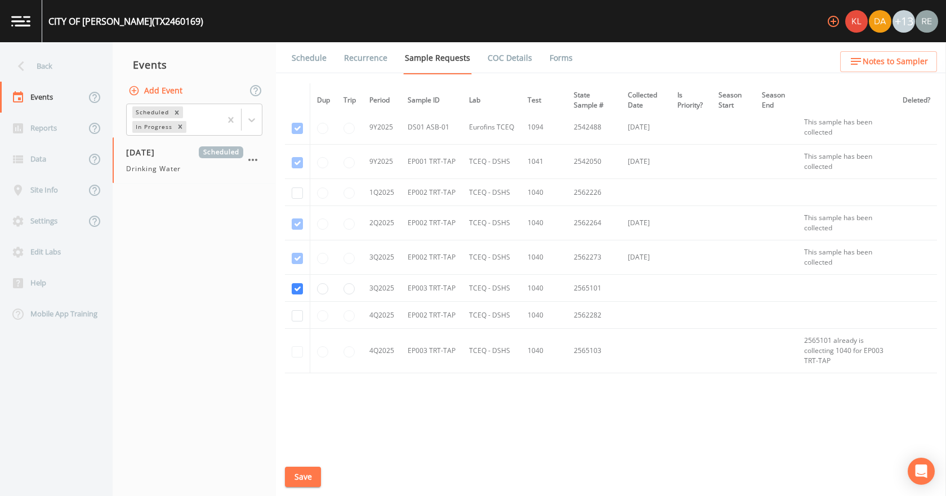
scroll to position [663, 0]
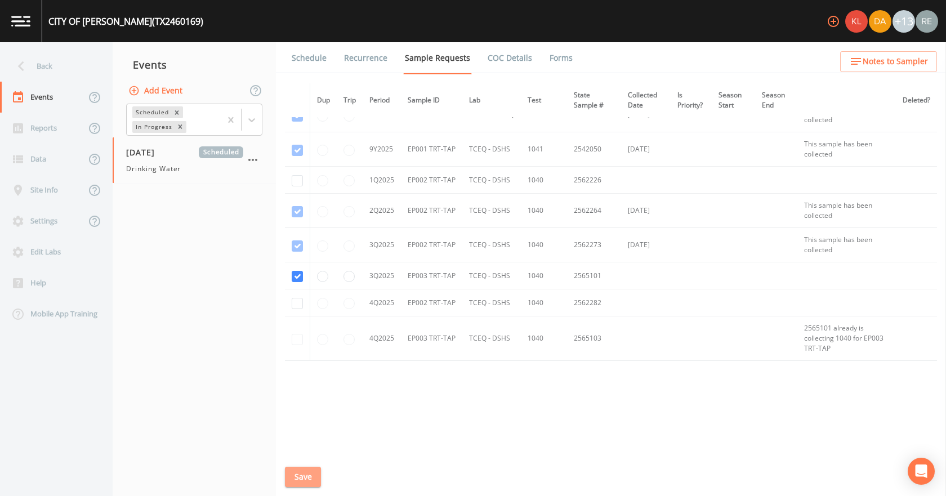
click at [309, 480] on button "Save" at bounding box center [303, 477] width 36 height 21
drag, startPoint x: 310, startPoint y: 477, endPoint x: 357, endPoint y: 281, distance: 202.1
click at [313, 467] on button "Save" at bounding box center [303, 477] width 36 height 21
click at [302, 38] on div "[GEOGRAPHIC_DATA][PERSON_NAME] (TX2460169) +13" at bounding box center [473, 21] width 946 height 42
click at [301, 52] on link "Schedule" at bounding box center [309, 58] width 38 height 32
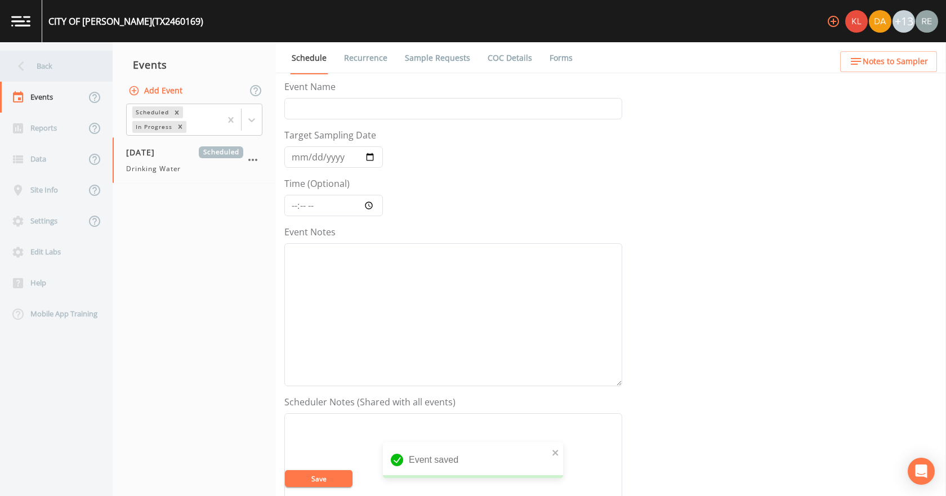
click at [65, 71] on div "Back" at bounding box center [50, 66] width 101 height 31
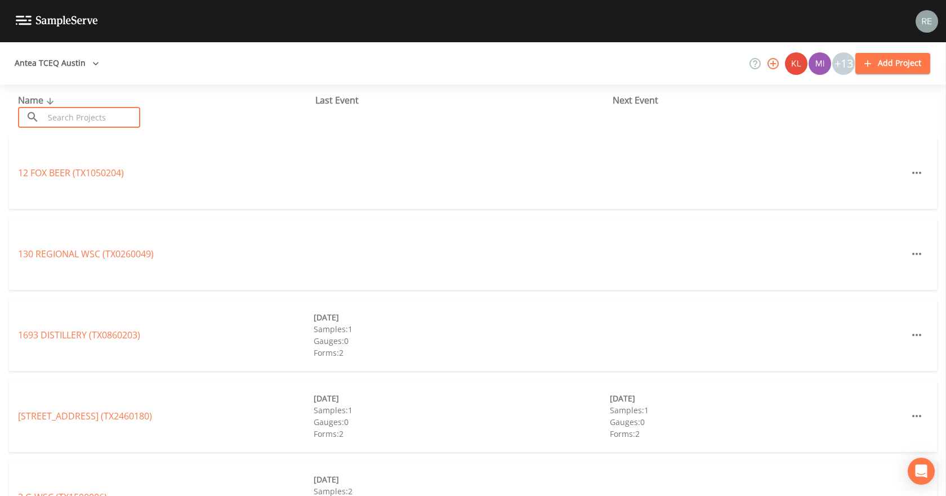
click at [71, 124] on input "text" at bounding box center [92, 117] width 96 height 21
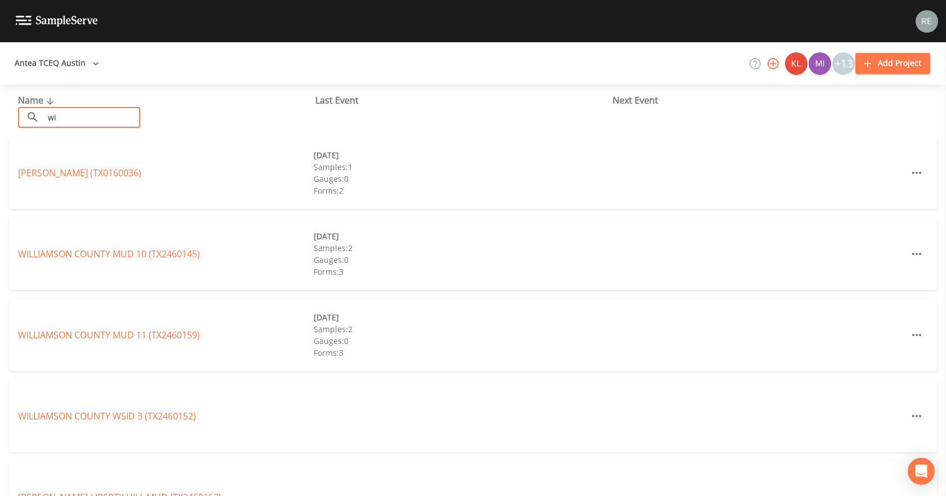
type input "w"
